Goal: Submit feedback/report problem: Complete application form

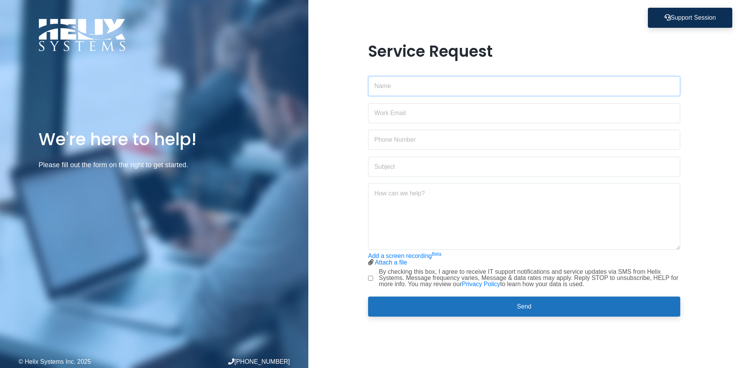
click at [391, 89] on input "text" at bounding box center [524, 86] width 312 height 20
type input "[PERSON_NAME]"
click at [405, 113] on input "email" at bounding box center [524, 113] width 312 height 20
type input "[PERSON_NAME][EMAIL_ADDRESS][DOMAIN_NAME]"
click at [394, 140] on input "text" at bounding box center [524, 140] width 312 height 20
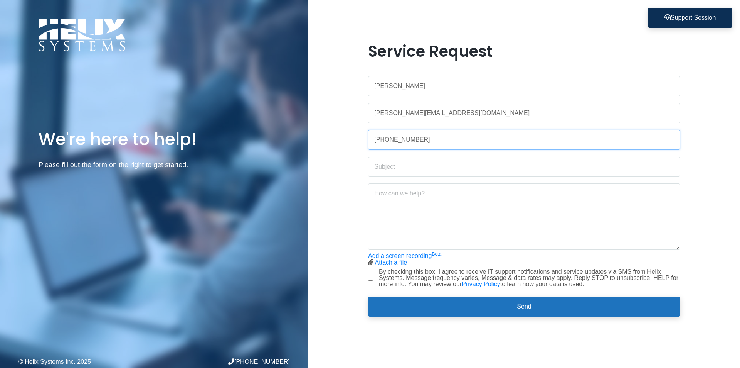
type input "[PHONE_NUMBER]"
drag, startPoint x: 386, startPoint y: 169, endPoint x: 387, endPoint y: 165, distance: 3.9
click at [386, 169] on input "text" at bounding box center [524, 167] width 312 height 20
click at [423, 164] on input "[PERSON_NAME] Email Issues" at bounding box center [524, 167] width 312 height 20
type input "[PERSON_NAME] Email Receipt Issues"
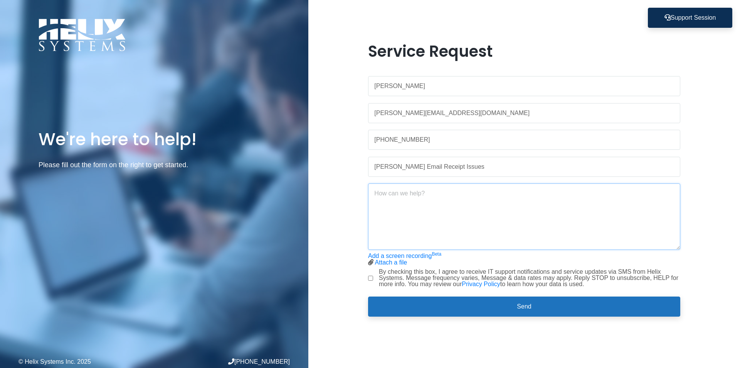
click at [401, 198] on textarea at bounding box center [524, 216] width 312 height 66
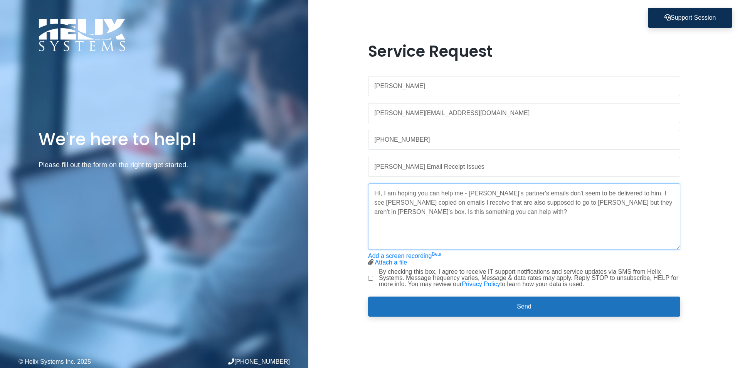
type textarea "HI, I am hoping you can help me - [PERSON_NAME]'s partner's emails don't seem t…"
click at [371, 277] on input "By checking this box, I agree to receive IT support notifications and service u…" at bounding box center [370, 277] width 5 height 5
checkbox input "true"
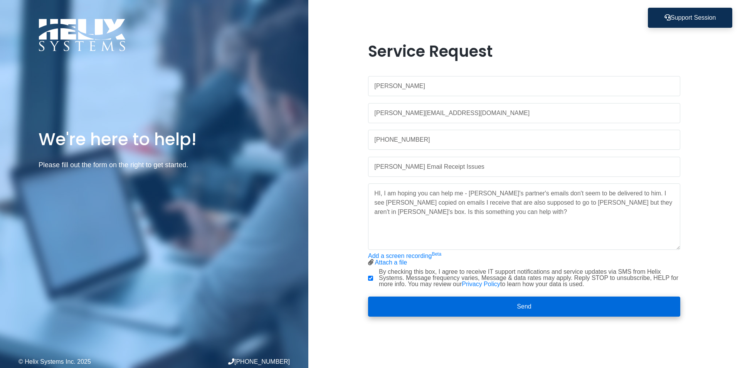
click at [532, 309] on button "Send" at bounding box center [524, 306] width 312 height 20
